Goal: Task Accomplishment & Management: Manage account settings

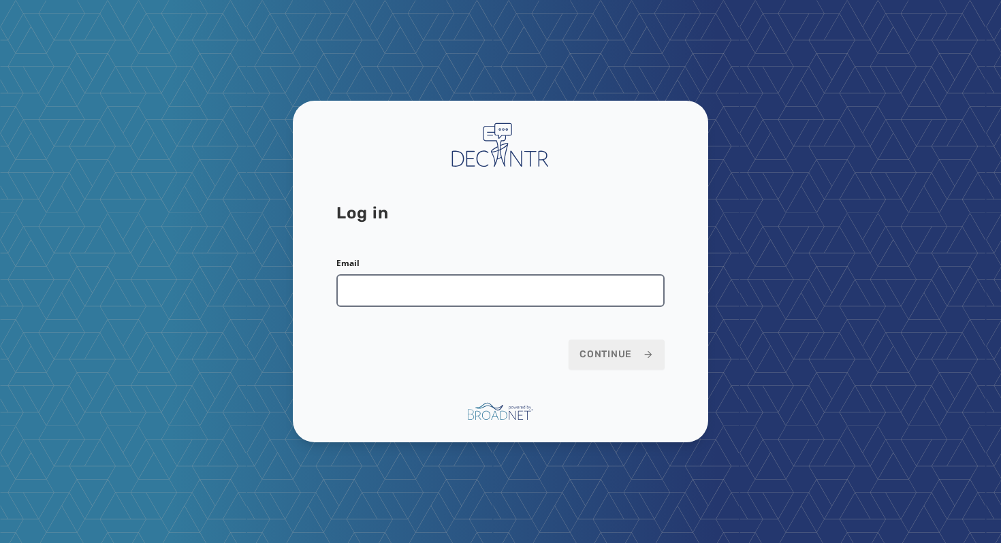
click at [517, 298] on input "Email" at bounding box center [500, 290] width 328 height 33
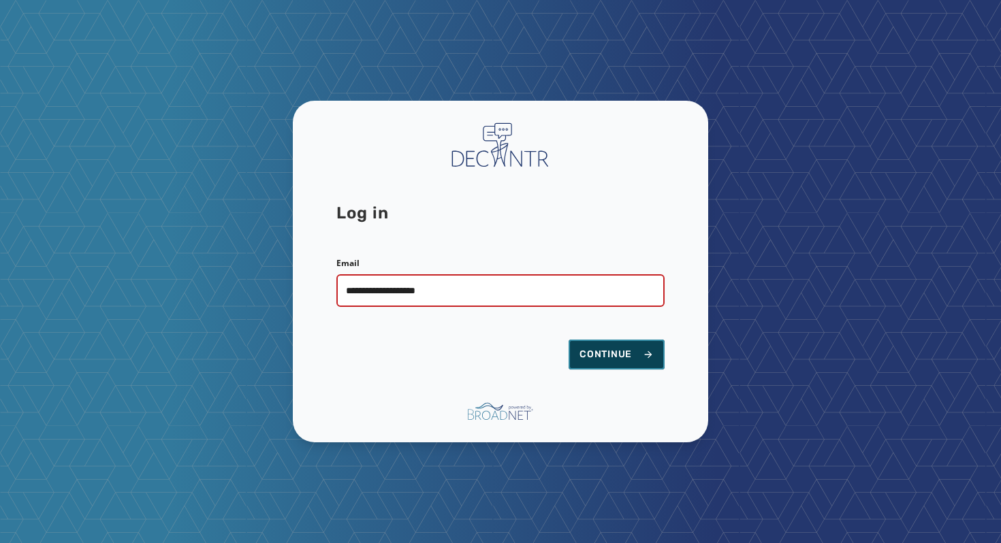
click at [609, 350] on span "Continue" at bounding box center [616, 355] width 74 height 14
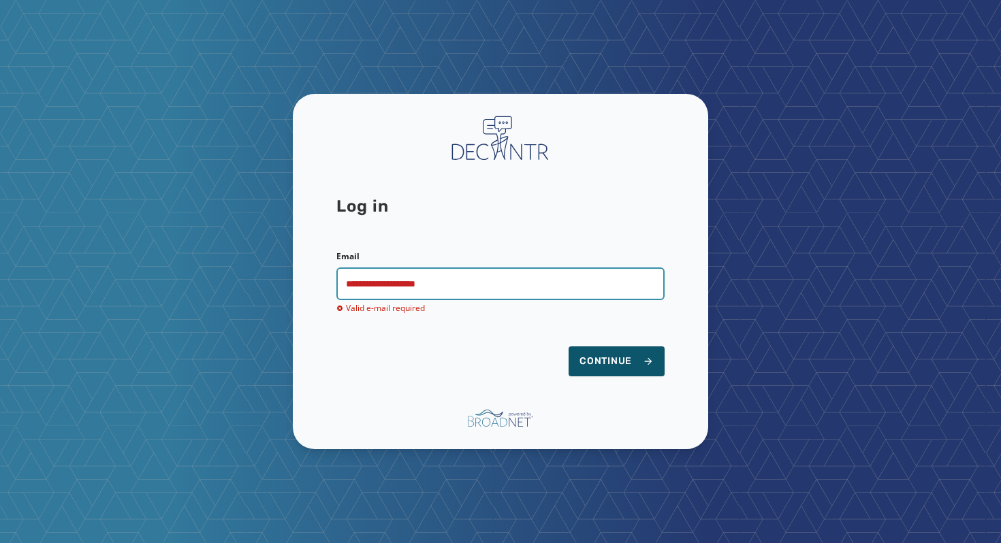
click at [477, 278] on input "**********" at bounding box center [500, 284] width 328 height 33
drag, startPoint x: 468, startPoint y: 285, endPoint x: 353, endPoint y: 287, distance: 114.4
click at [353, 287] on input "**********" at bounding box center [500, 284] width 328 height 33
type input "**********"
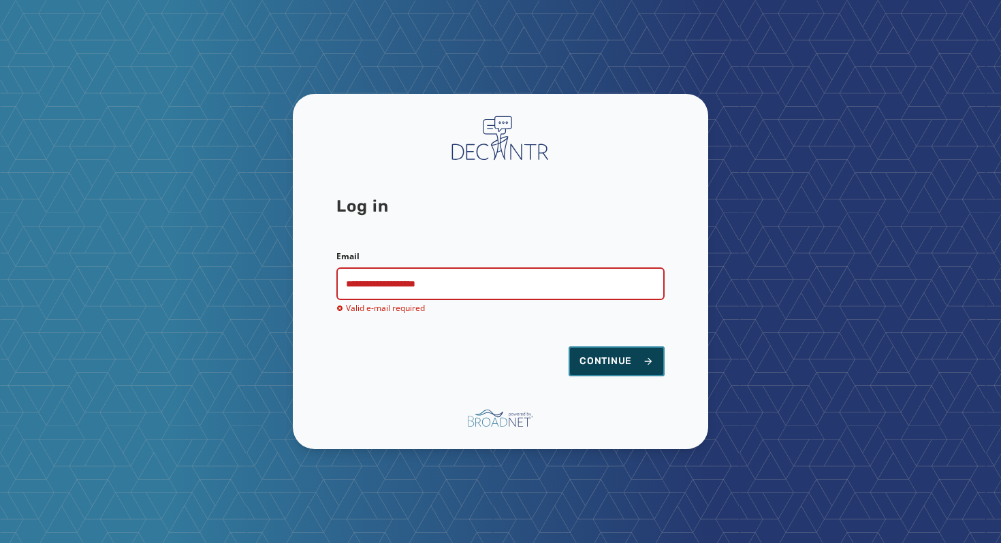
click at [629, 360] on span "Continue" at bounding box center [616, 362] width 74 height 14
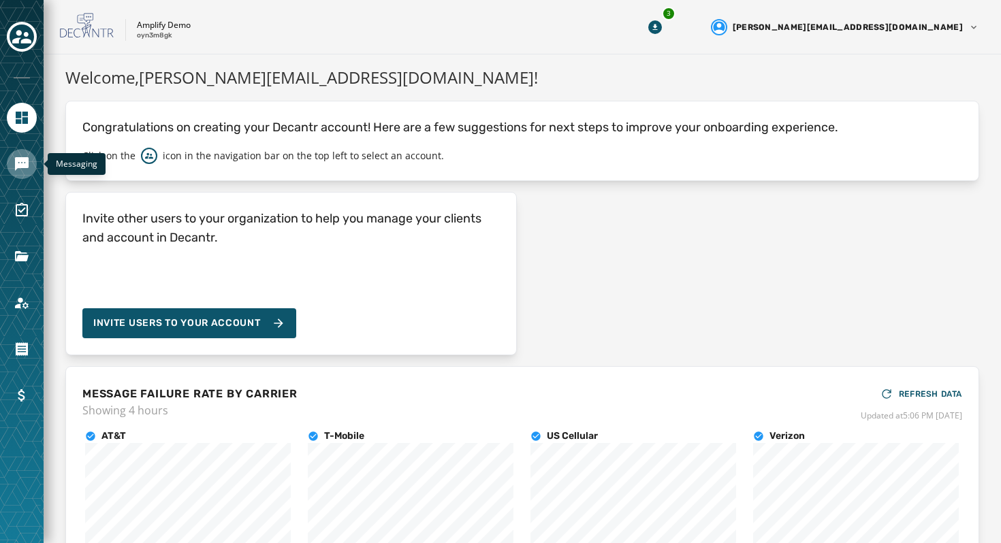
click at [18, 170] on icon "Navigate to Messaging" at bounding box center [22, 164] width 16 height 16
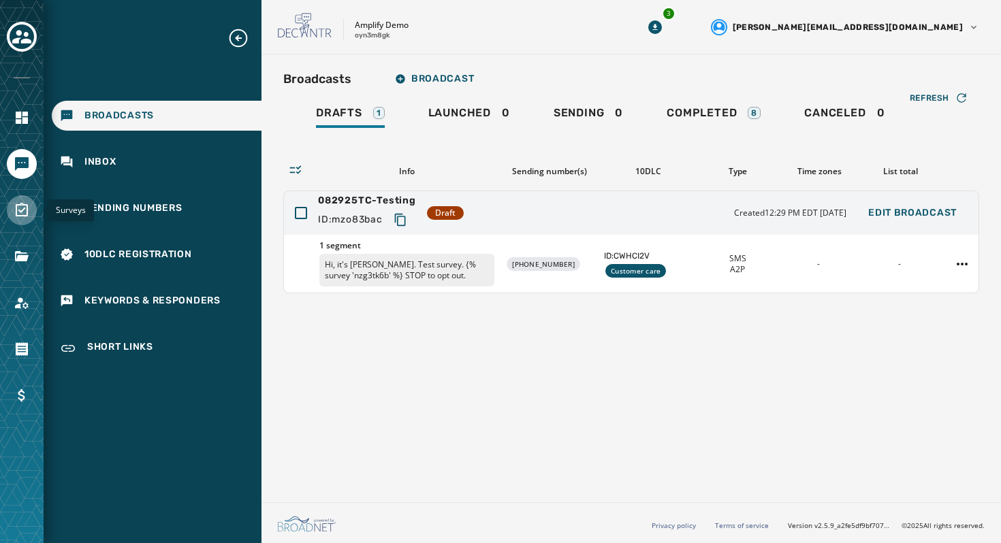
click at [18, 195] on link "Navigate to Surveys" at bounding box center [22, 210] width 30 height 30
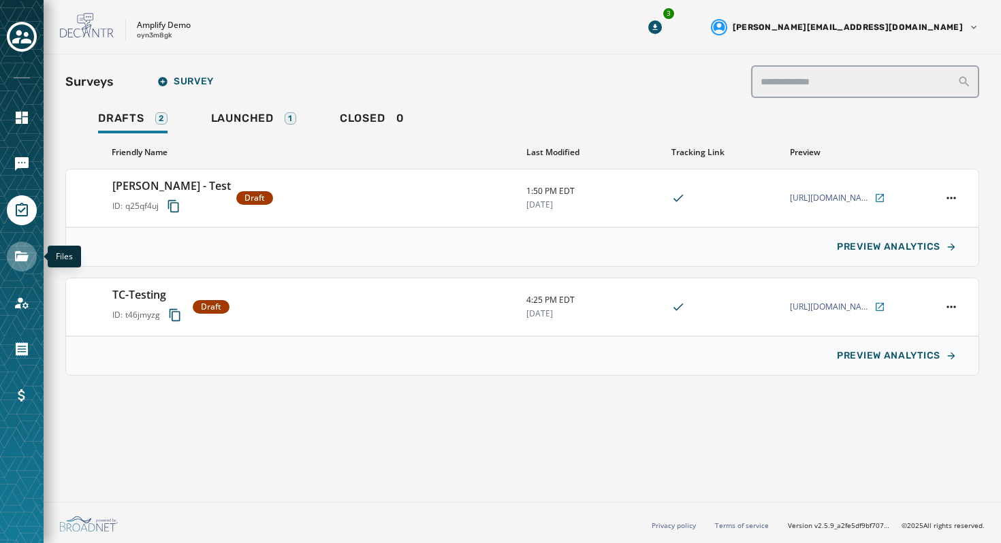
click at [29, 250] on icon "Navigate to Files" at bounding box center [22, 257] width 16 height 16
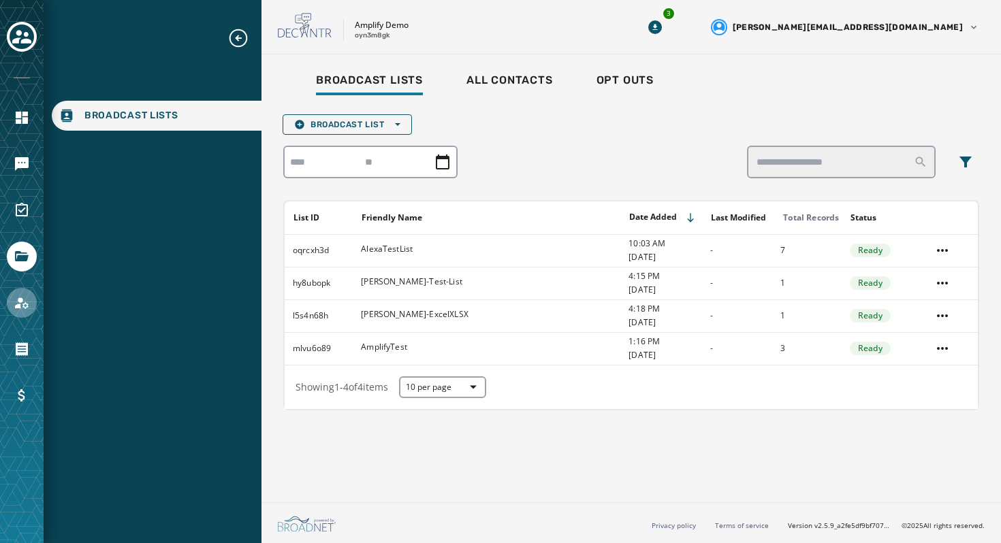
click at [18, 300] on icon "Navigate to Account" at bounding box center [22, 304] width 14 height 12
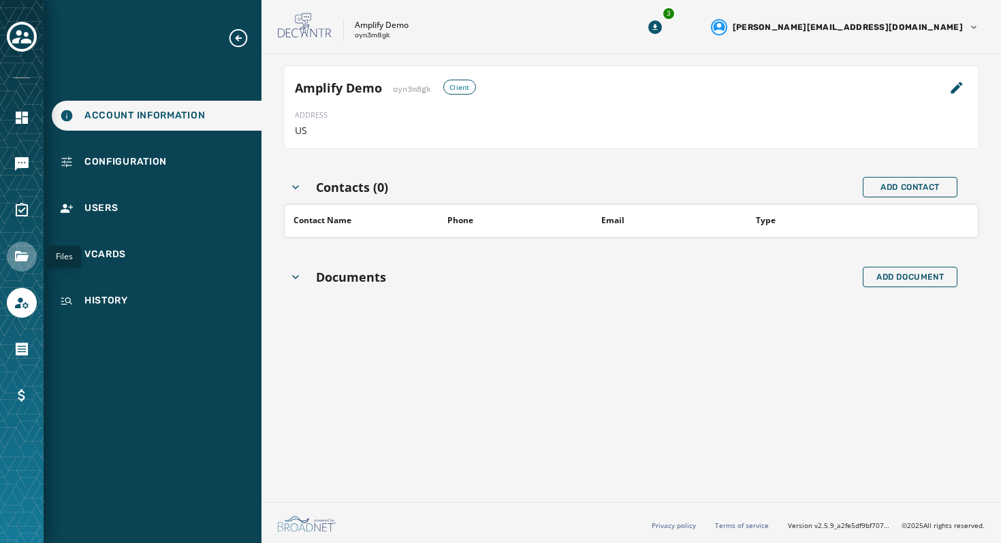
click at [18, 263] on icon "Navigate to Files" at bounding box center [22, 257] width 16 height 16
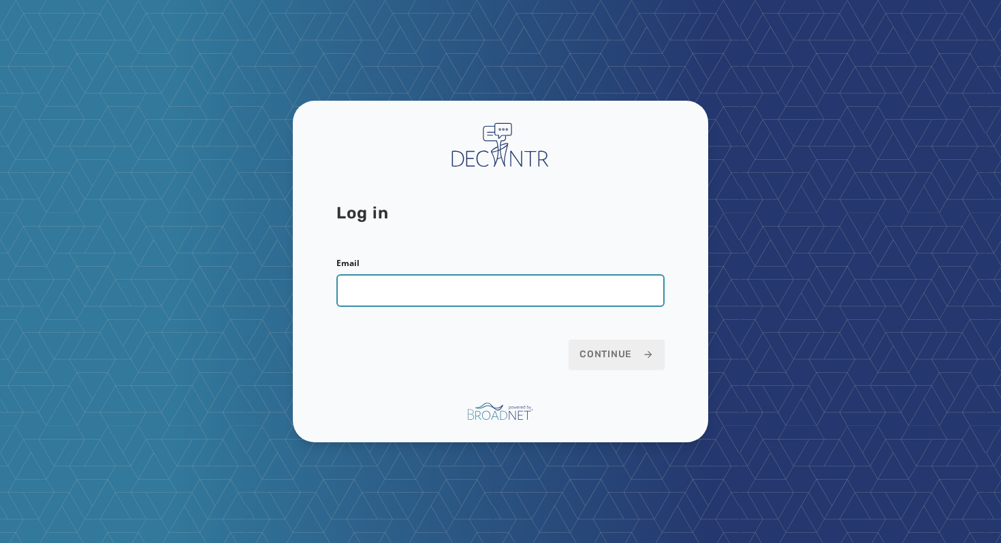
click at [468, 302] on input "Email" at bounding box center [500, 290] width 328 height 33
type input "*"
click at [439, 288] on input "Email" at bounding box center [500, 290] width 328 height 33
type input "**********"
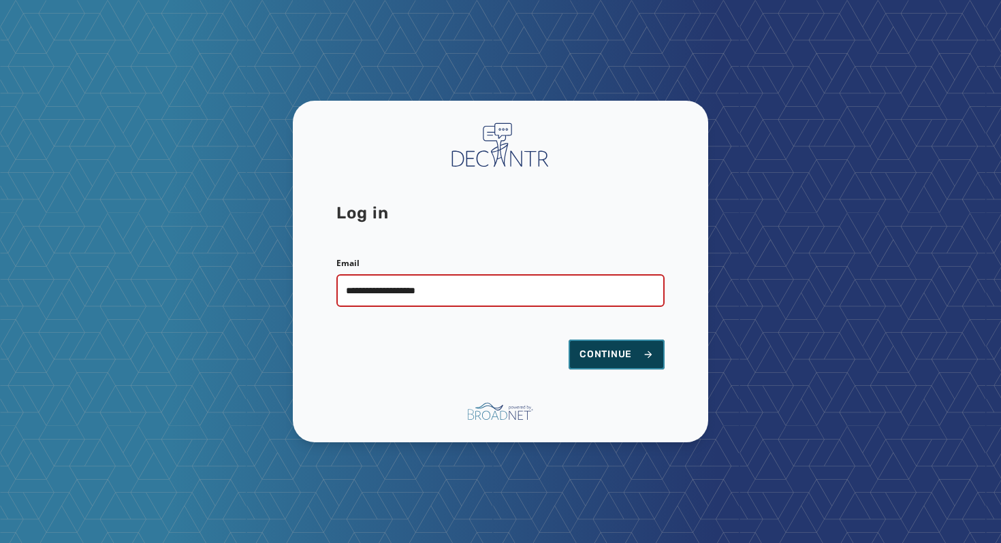
click at [617, 355] on span "Continue" at bounding box center [616, 355] width 74 height 14
click at [607, 355] on span "Continue" at bounding box center [616, 355] width 74 height 14
click at [601, 345] on button "Continue" at bounding box center [617, 355] width 96 height 30
click at [586, 347] on button "Continue" at bounding box center [617, 355] width 96 height 30
click at [610, 364] on button "Continue" at bounding box center [617, 355] width 96 height 30
